Goal: Check status: Check status

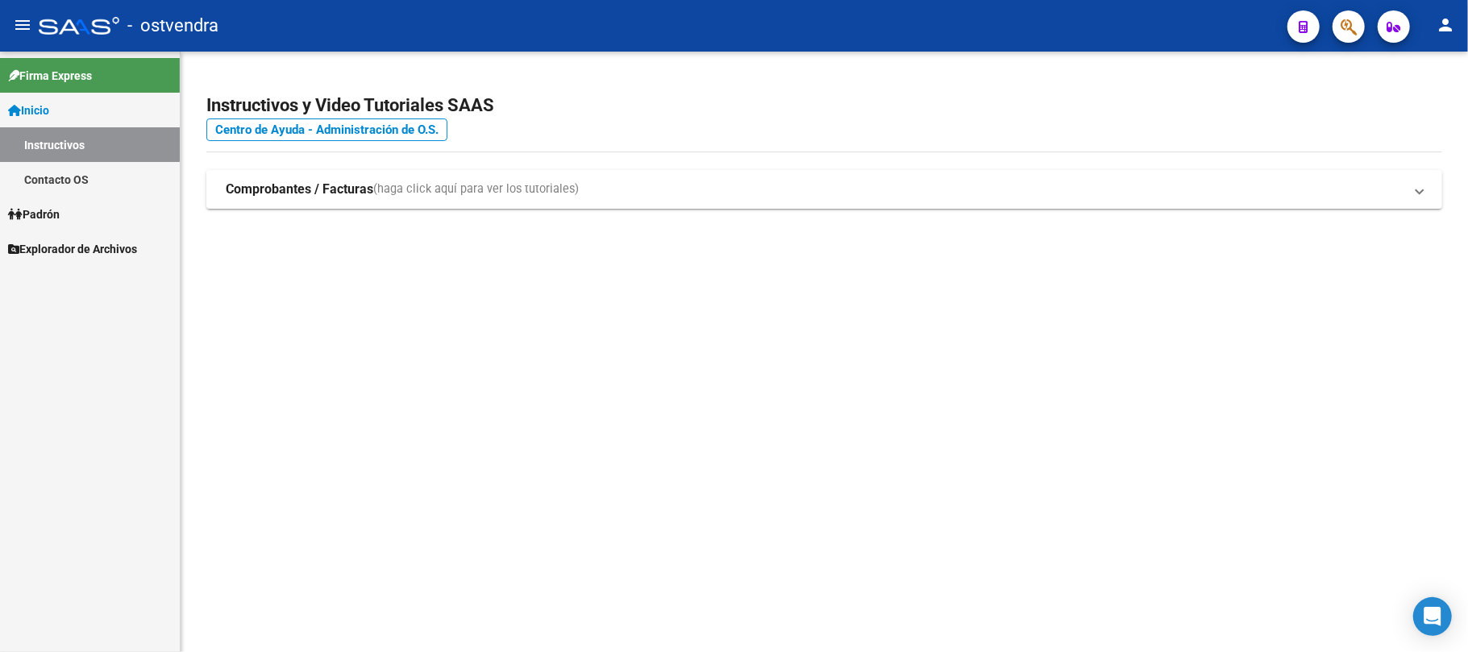
click at [81, 253] on span "Explorador de Archivos" at bounding box center [72, 249] width 129 height 18
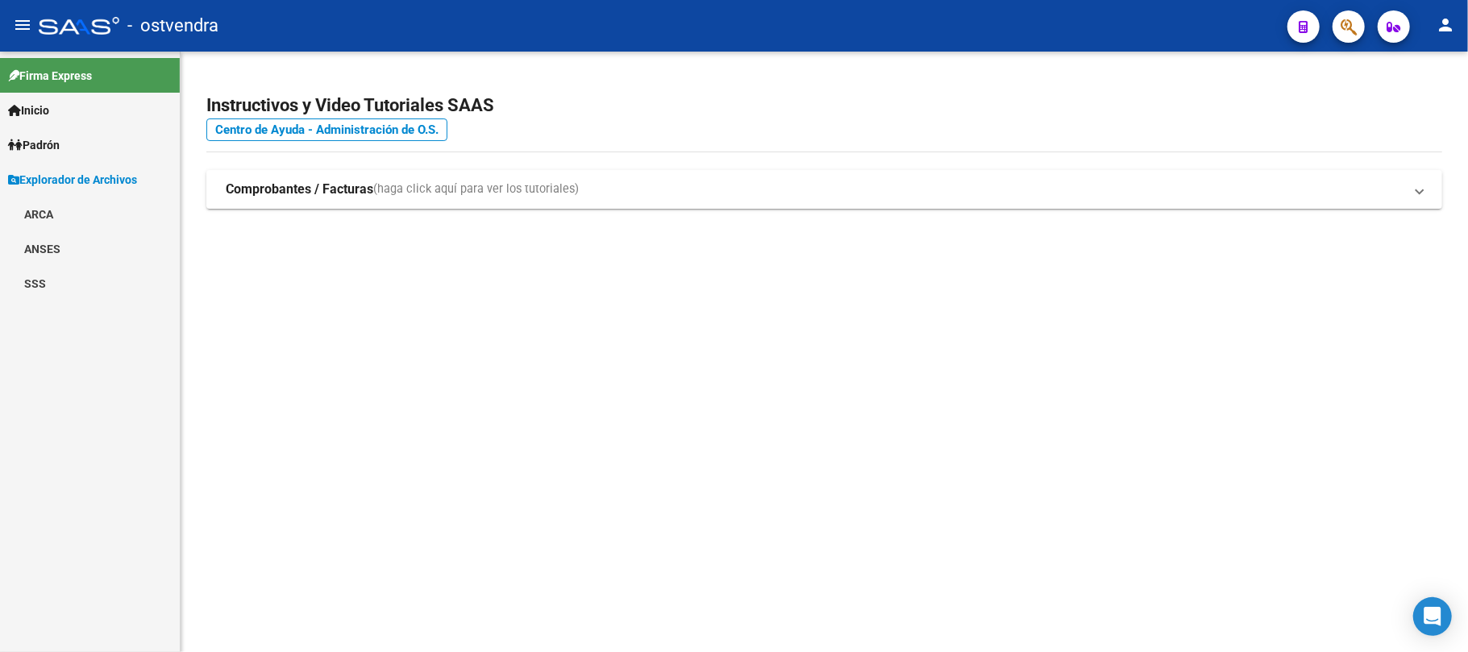
click at [45, 275] on link "SSS" at bounding box center [90, 283] width 180 height 35
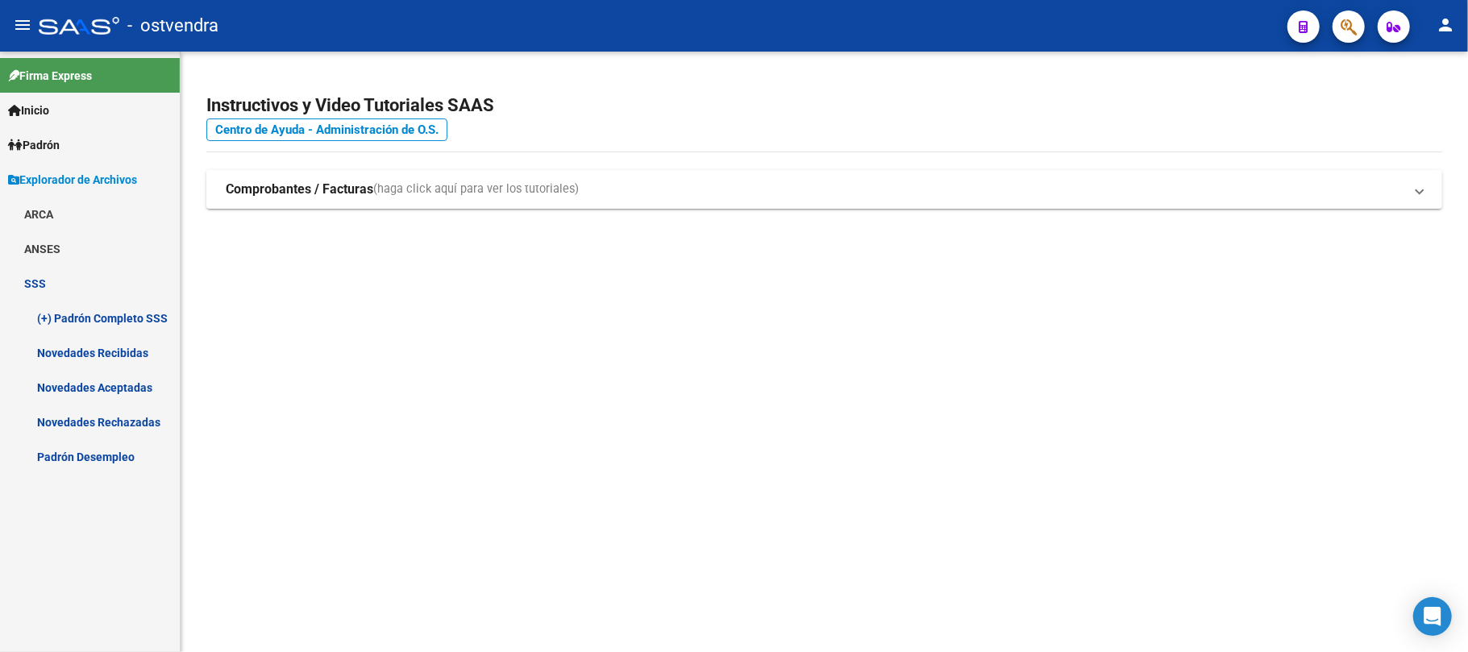
click at [130, 389] on link "Novedades Aceptadas" at bounding box center [90, 387] width 180 height 35
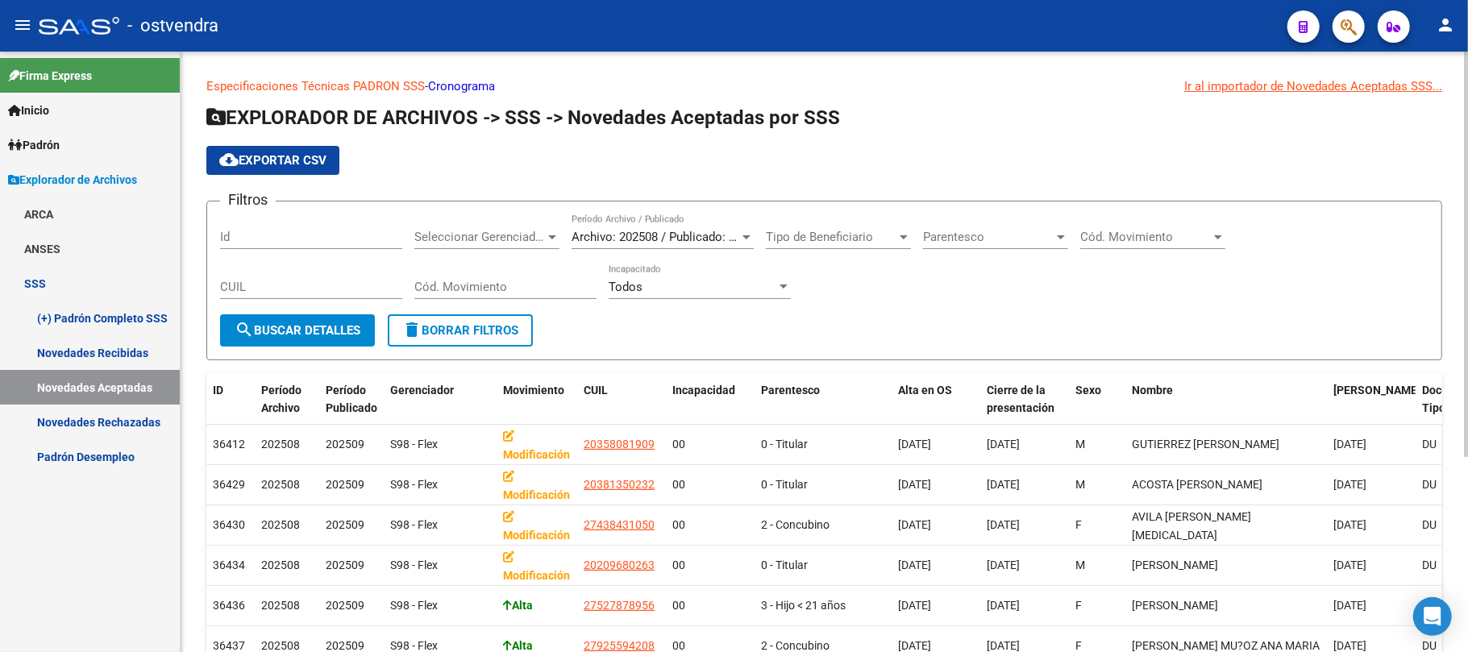
click at [663, 236] on span "Archivo: 202508 / Publicado: 202509" at bounding box center [670, 237] width 196 height 15
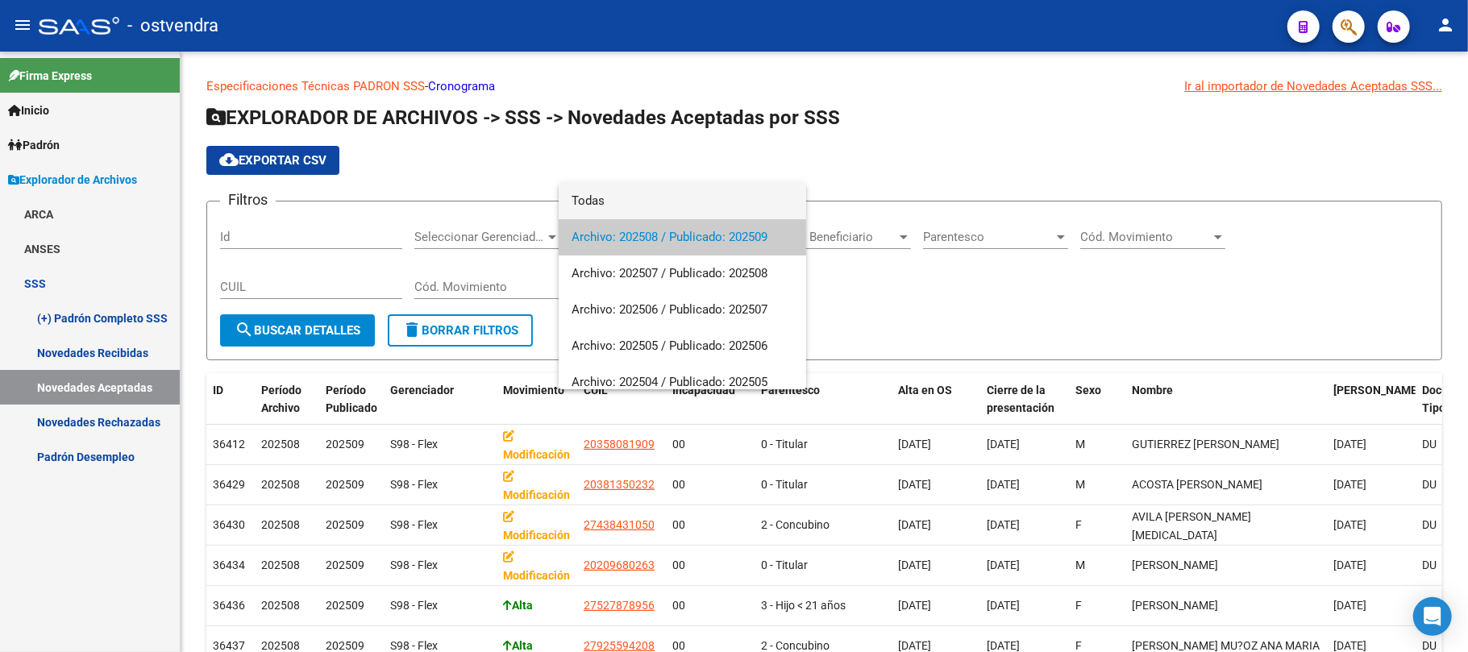
click at [637, 201] on span "Todas" at bounding box center [683, 201] width 222 height 36
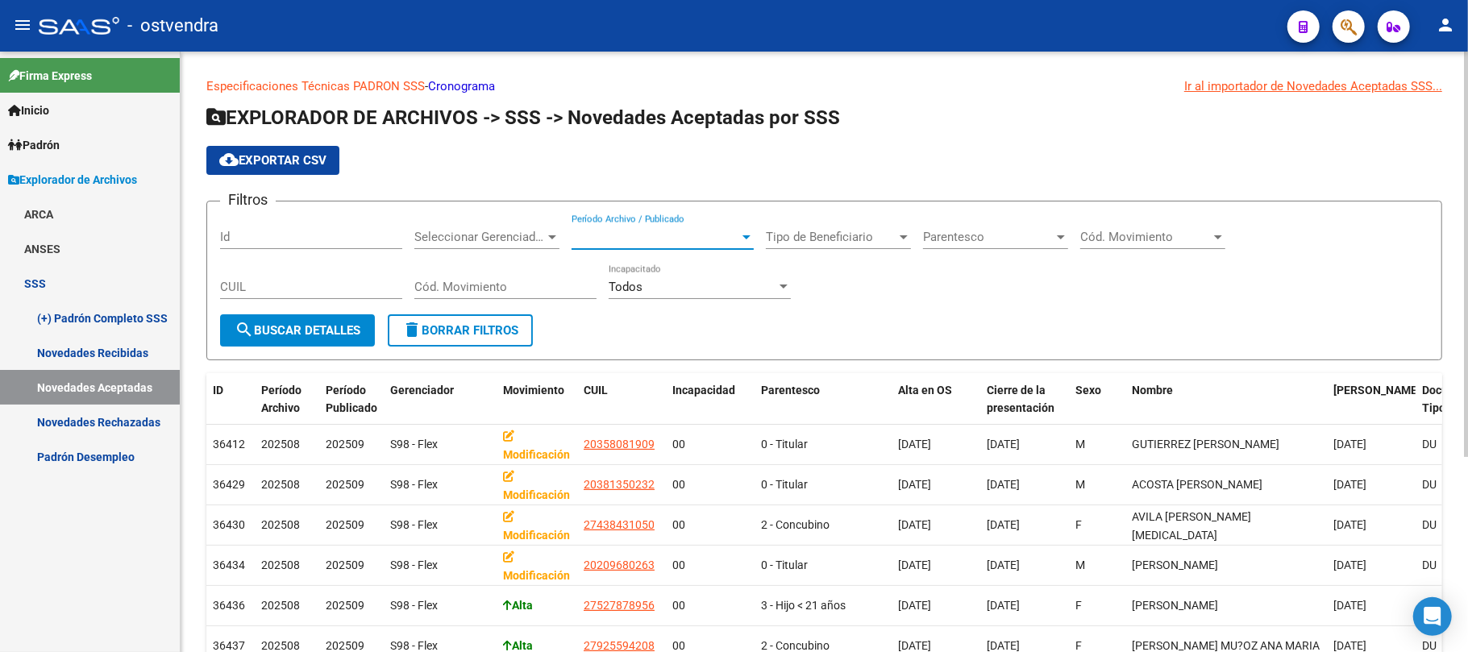
click at [293, 294] on input "CUIL" at bounding box center [311, 287] width 182 height 15
paste input "27-33770506-0"
type input "27-33770506-0"
click at [333, 335] on span "search Buscar Detalles" at bounding box center [298, 330] width 126 height 15
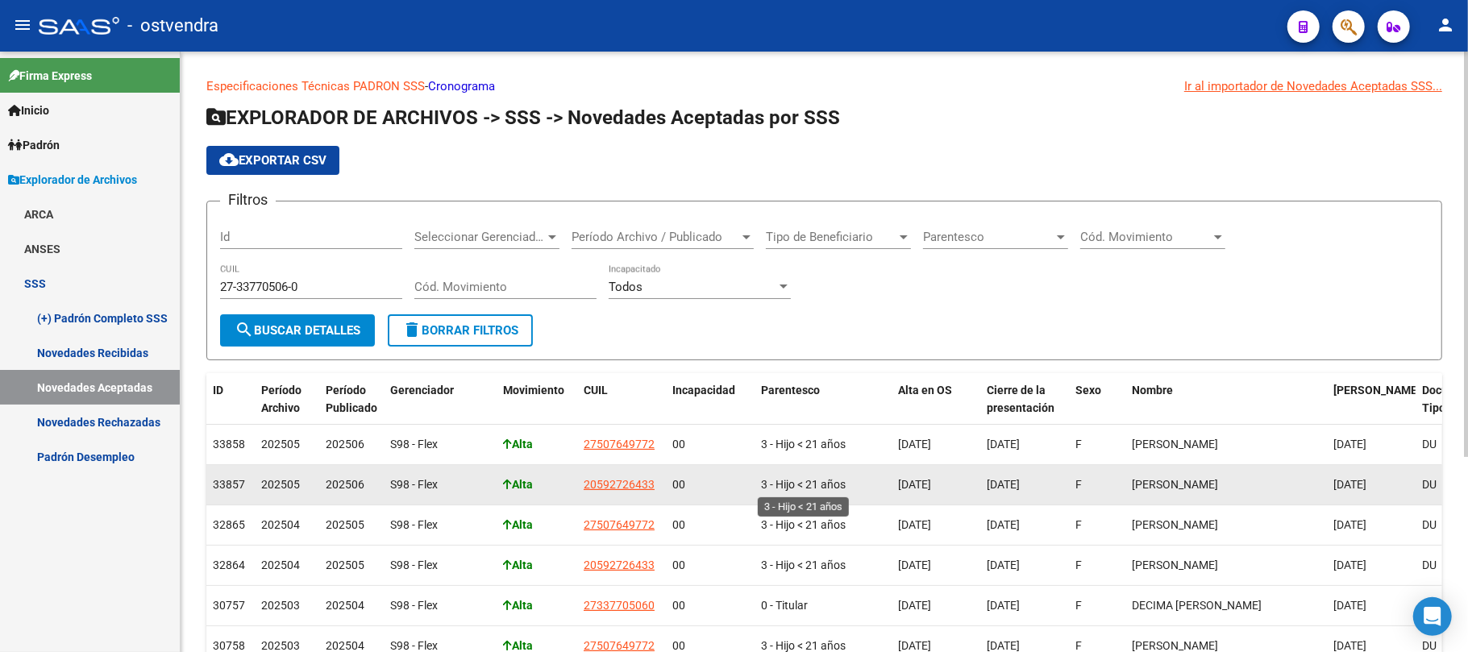
scroll to position [107, 0]
